Goal: Navigation & Orientation: Find specific page/section

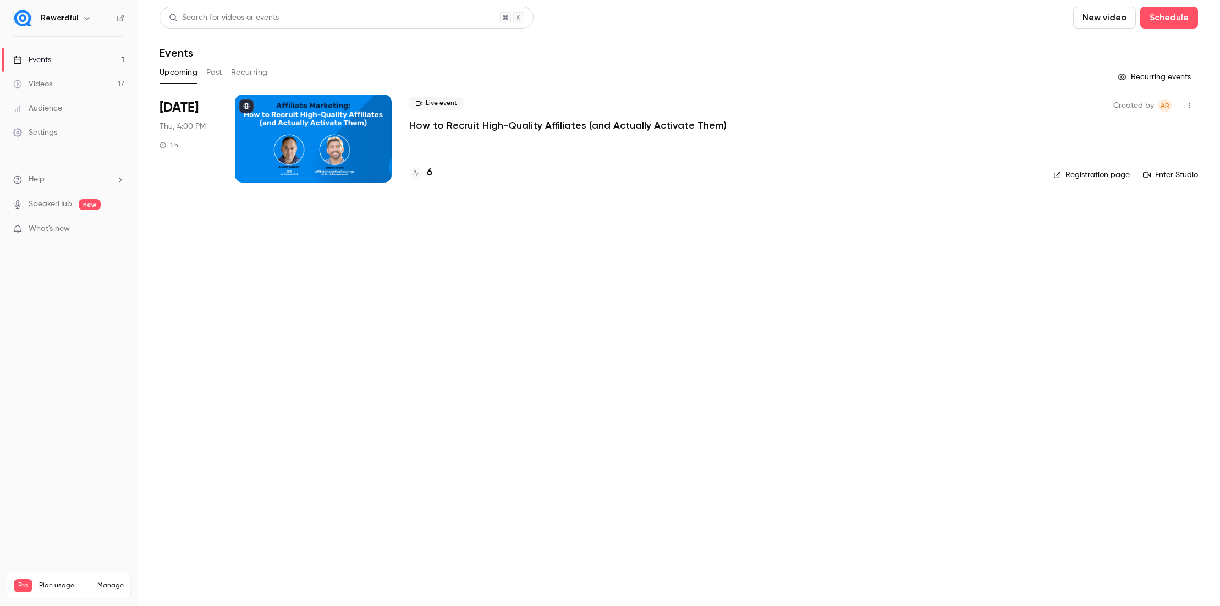
click at [355, 117] on div at bounding box center [313, 139] width 157 height 88
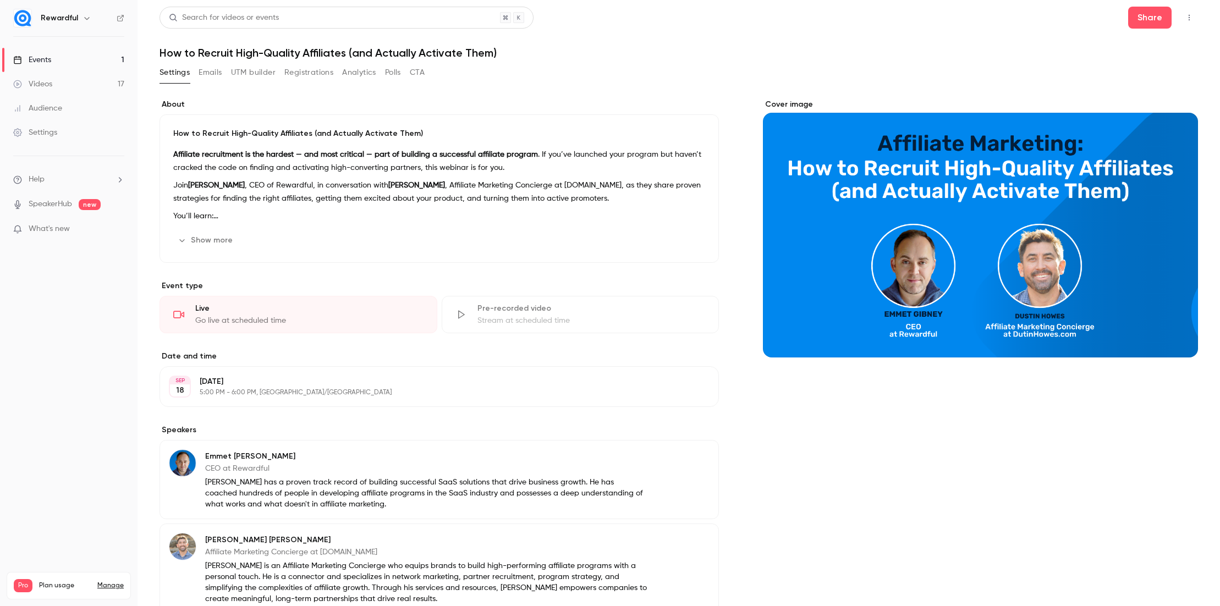
click at [35, 50] on link "Events 1" at bounding box center [69, 60] width 138 height 24
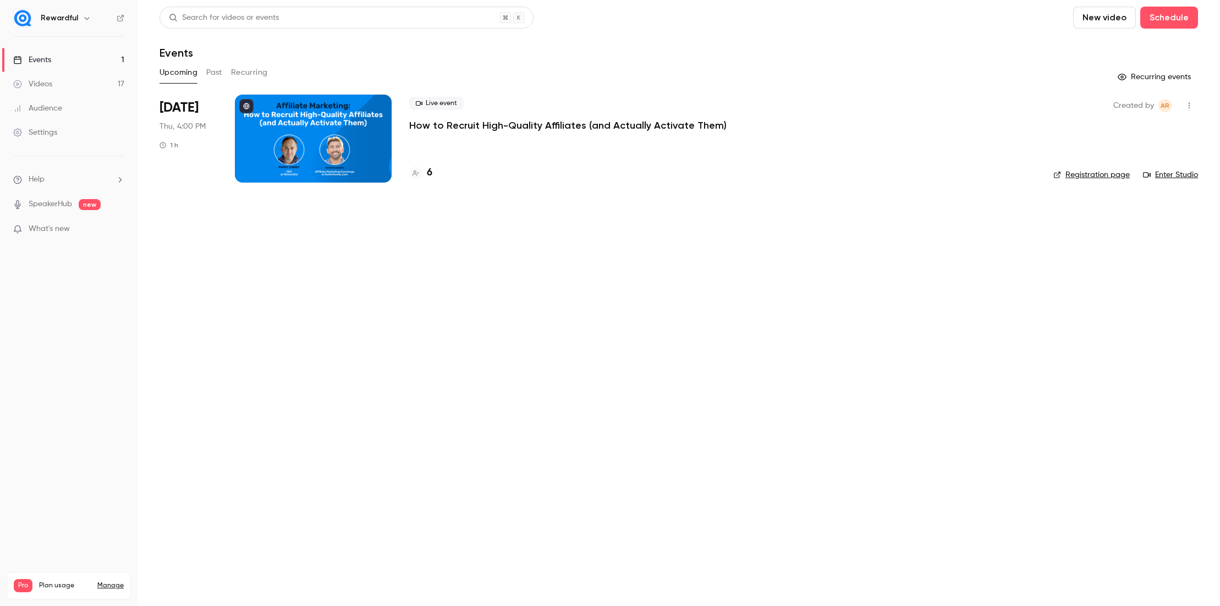
click at [1106, 177] on link "Registration page" at bounding box center [1091, 174] width 76 height 11
